Goal: Go to known website: Access a specific website the user already knows

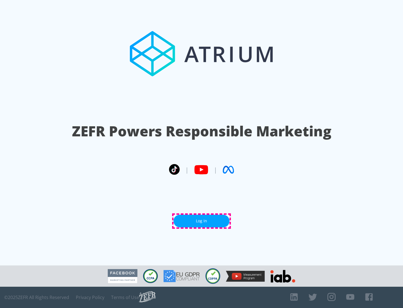
click at [201, 221] on link "Log In" at bounding box center [201, 221] width 56 height 13
